Goal: Find specific page/section: Find specific page/section

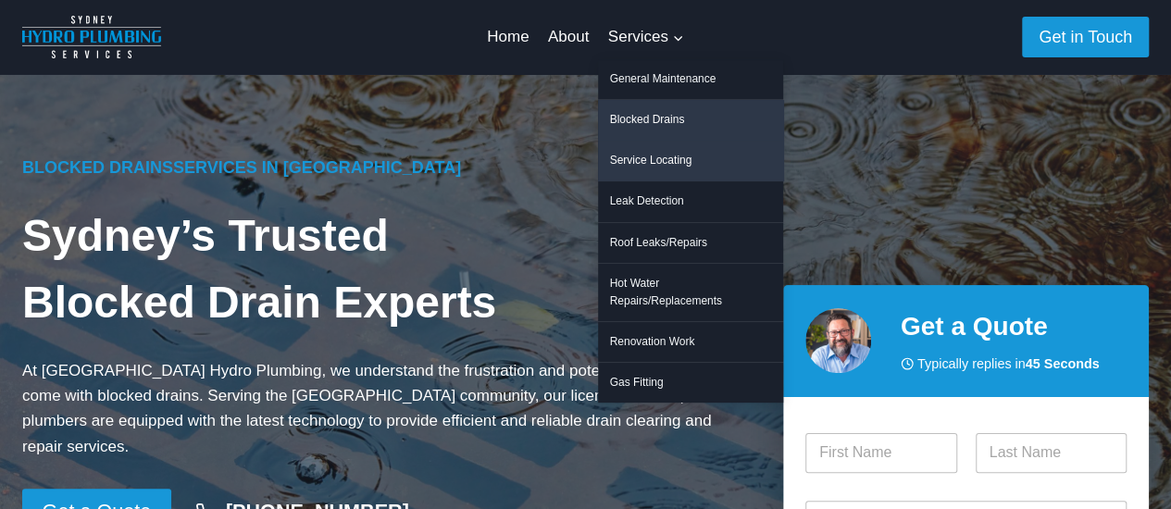
click at [661, 160] on link "Service Locating" at bounding box center [690, 161] width 185 height 40
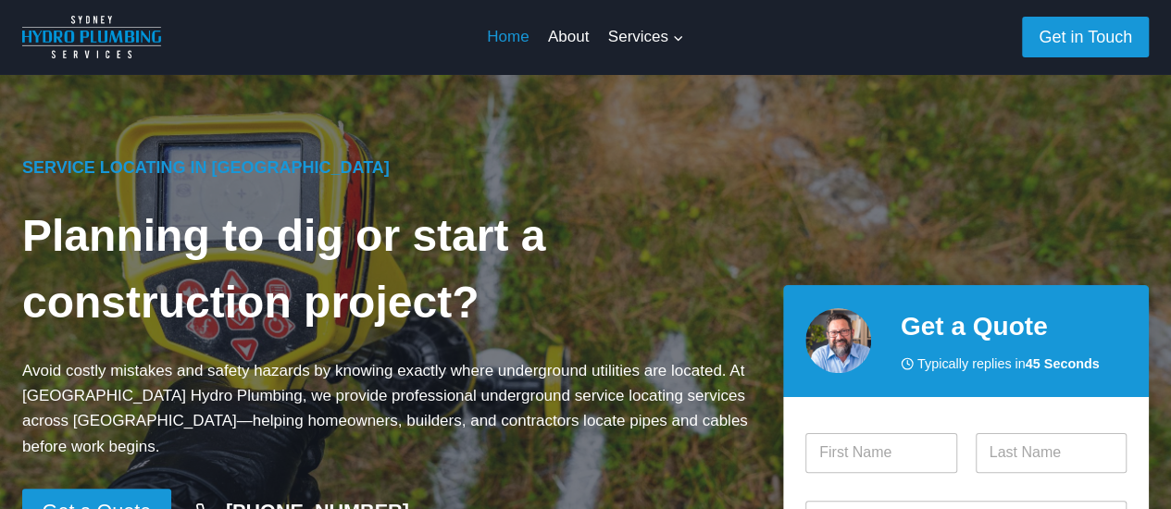
click at [506, 40] on link "Home" at bounding box center [508, 37] width 61 height 44
